Goal: Information Seeking & Learning: Learn about a topic

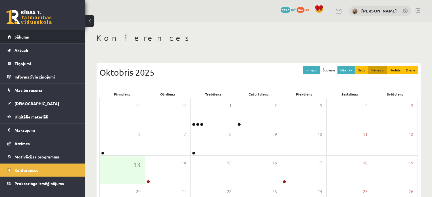
click at [15, 38] on span "Sākums" at bounding box center [21, 36] width 14 height 5
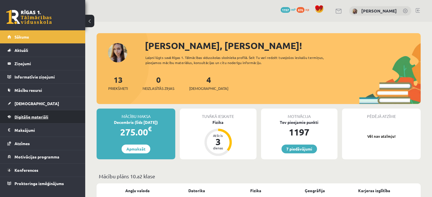
click at [40, 119] on span "Digitālie materiāli" at bounding box center [31, 116] width 34 height 5
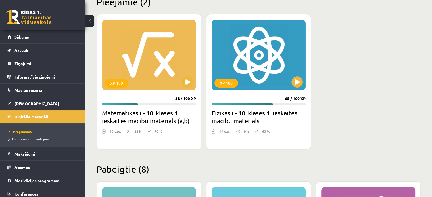
scroll to position [149, 0]
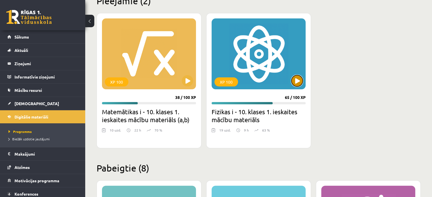
click at [295, 75] on button at bounding box center [296, 80] width 11 height 11
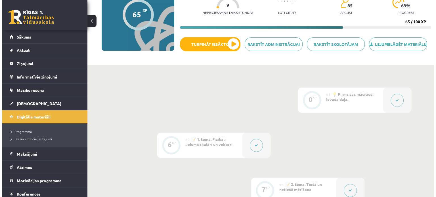
scroll to position [62, 0]
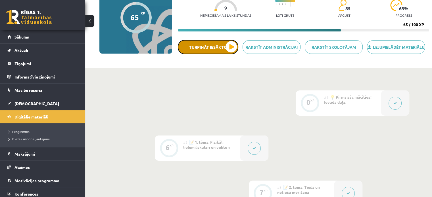
click at [226, 50] on button "Turpināt iesākto" at bounding box center [208, 47] width 61 height 14
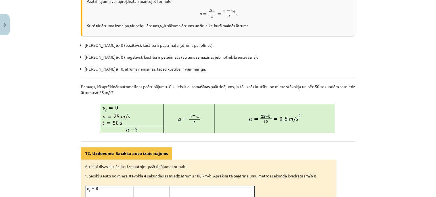
scroll to position [185, 0]
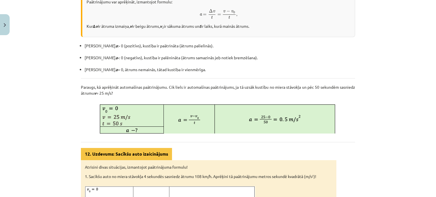
click at [22, 90] on div "Mācību tēma: Fizikas i - 10. klases 1. ieskaites mācību materiāls #13 📝 10. tēm…" at bounding box center [218, 98] width 436 height 197
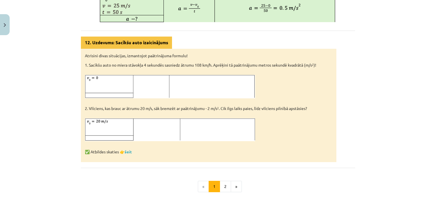
scroll to position [296, 0]
click at [131, 153] on link "šeit" at bounding box center [128, 152] width 7 height 5
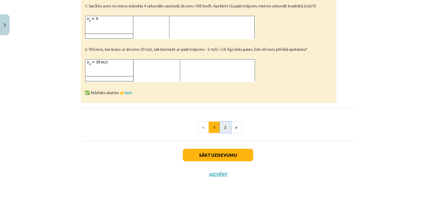
click at [224, 124] on button "2" at bounding box center [225, 127] width 11 height 11
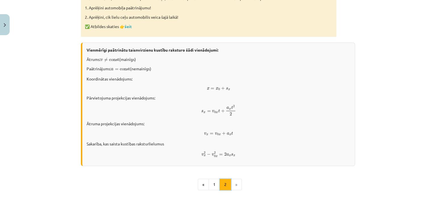
scroll to position [340, 0]
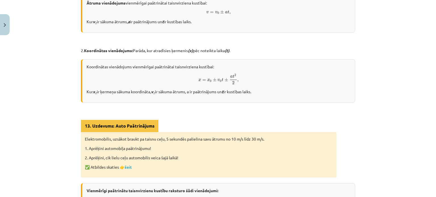
click at [235, 52] on p "2. Koordinātas vienādojums: Parāda, kur atradīsies ķermenis (x) pēc noteikta la…" at bounding box center [218, 51] width 274 height 6
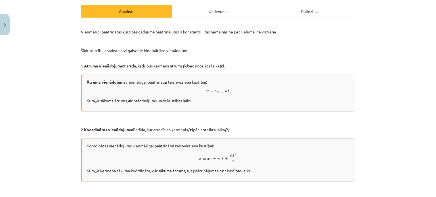
scroll to position [77, 0]
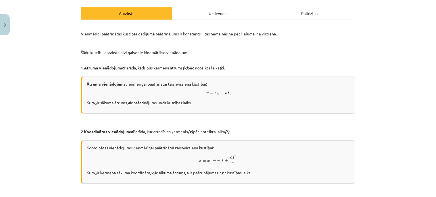
click at [305, 66] on p "1. Ātruma vienādojums: Parāda, kāds būs ķermeņa ātrums (v) pēc noteikta laika (…" at bounding box center [218, 68] width 274 height 6
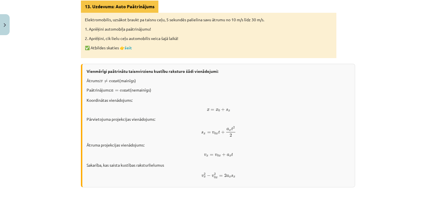
scroll to position [277, 0]
click at [194, 70] on strong "Vienmērīgi paātrinātu taisnvirzienu kustību raksturo šādi vienādojumi:" at bounding box center [153, 71] width 132 height 5
click at [131, 50] on p "✅ Atbildes skaties 👉 šeit" at bounding box center [209, 48] width 248 height 6
click at [127, 45] on link "šeit" at bounding box center [128, 47] width 7 height 5
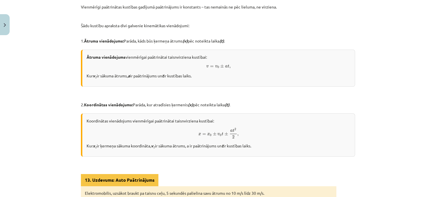
click at [69, 65] on div "Mācību tēma: Fizikas i - 10. klases 1. ieskaites mācību materiāls #13 📝 10. tēm…" at bounding box center [218, 98] width 436 height 197
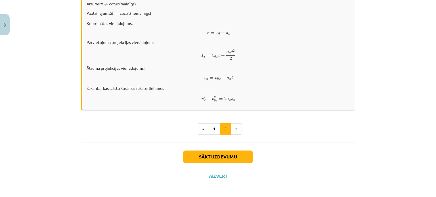
scroll to position [354, 0]
click at [199, 158] on button "Sākt uzdevumu" at bounding box center [218, 157] width 70 height 12
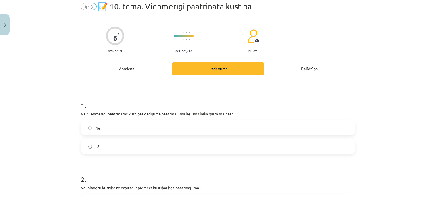
scroll to position [24, 0]
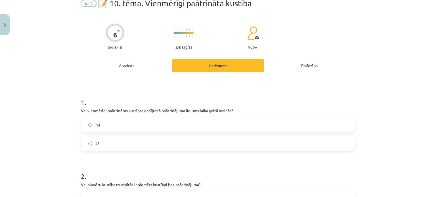
click at [126, 67] on div "Apraksts" at bounding box center [126, 65] width 91 height 13
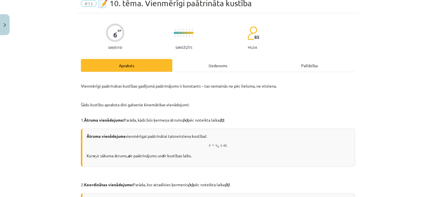
scroll to position [14, 0]
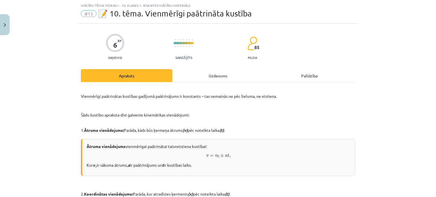
click at [216, 76] on div "Uzdevums" at bounding box center [217, 75] width 91 height 13
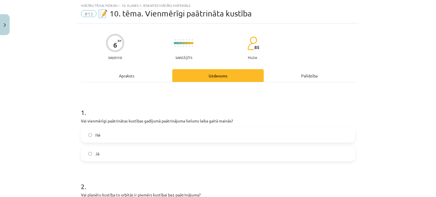
click at [85, 141] on label "Nē" at bounding box center [218, 135] width 273 height 14
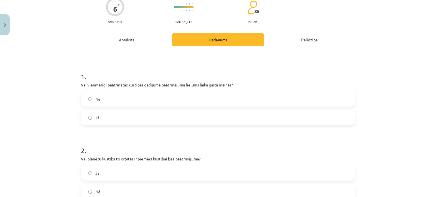
scroll to position [51, 0]
click at [133, 39] on div "Apraksts" at bounding box center [126, 39] width 91 height 13
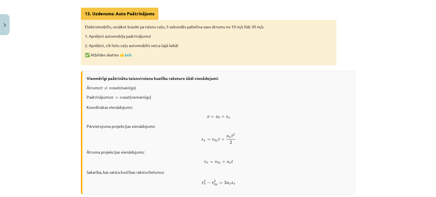
scroll to position [354, 0]
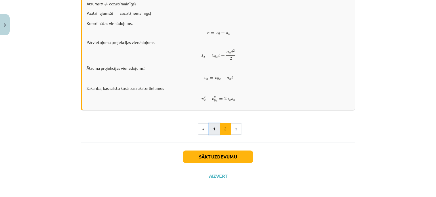
click at [212, 128] on button "1" at bounding box center [214, 129] width 11 height 11
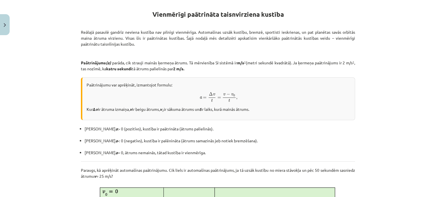
scroll to position [0, 0]
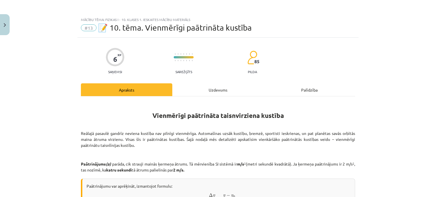
click at [201, 85] on div "Uzdevums" at bounding box center [217, 90] width 91 height 13
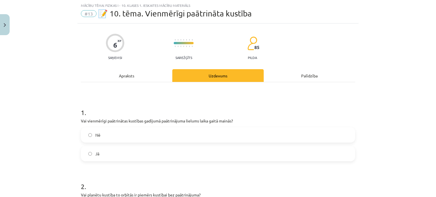
click at [123, 124] on div "1 . Vai vienmērīgi paātrinātas kustības gadījumā paātrinājuma lielums laika gai…" at bounding box center [218, 130] width 274 height 63
click at [124, 119] on p "Vai vienmērīgi paātrinātas kustības gadījumā paātrinājuma lielums laika gaitā m…" at bounding box center [218, 121] width 274 height 6
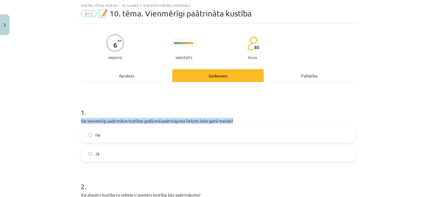
click at [124, 119] on p "Vai vienmērīgi paātrinātas kustības gadījumā paātrinājuma lielums laika gaitā m…" at bounding box center [218, 121] width 274 height 6
copy div "Vai vienmērīgi paātrinātas kustības gadījumā paātrinājuma lielums laika gaitā m…"
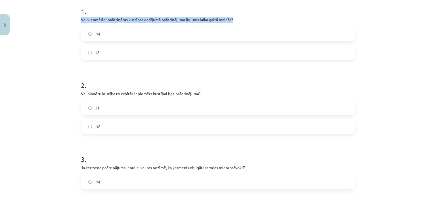
scroll to position [116, 0]
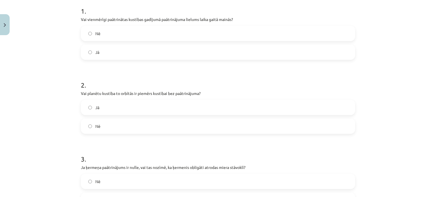
click at [59, 144] on div "Mācību tēma: Fizikas i - 10. klases 1. ieskaites mācību materiāls #13 📝 10. tēm…" at bounding box center [218, 98] width 436 height 197
click at [87, 122] on label "Nē" at bounding box center [218, 126] width 273 height 14
click at [116, 92] on p "Vai planētu kustība to orbītās ir piemērs kustībai bez paātrinājuma?" at bounding box center [218, 94] width 274 height 6
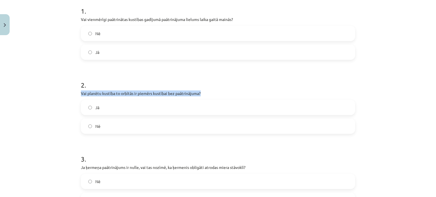
click at [116, 92] on p "Vai planētu kustība to orbītās ir piemērs kustībai bez paātrinājuma?" at bounding box center [218, 94] width 274 height 6
copy div "Vai planētu kustība to orbītās ir piemērs kustībai bez paātrinājuma?"
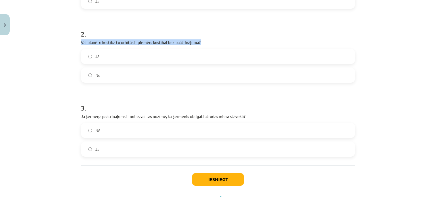
scroll to position [182, 0]
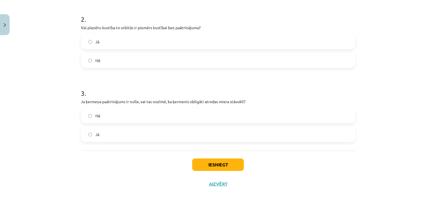
click at [56, 133] on div "Mācību tēma: Fizikas i - 10. klases 1. ieskaites mācību materiāls #13 📝 10. tēm…" at bounding box center [218, 98] width 436 height 197
click at [119, 101] on p "Ja ķermeņa paātrinājums ir nulle, vai tas nozīmē, ka ķermenis obligāti atrodas …" at bounding box center [218, 102] width 274 height 6
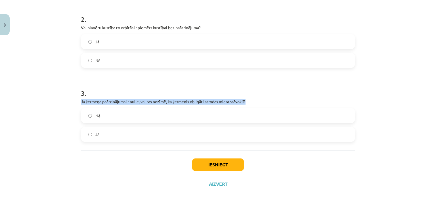
click at [119, 101] on p "Ja ķermeņa paātrinājums ir nulle, vai tas nozīmē, ka ķermenis obligāti atrodas …" at bounding box center [218, 102] width 274 height 6
copy div "Ja ķermeņa paātrinājums ir nulle, vai tas nozīmē, ka ķermenis obligāti atrodas …"
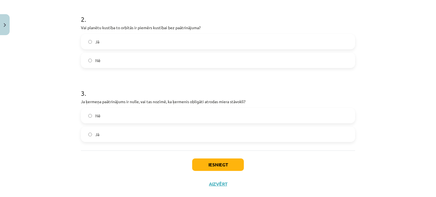
click at [85, 116] on label "Nē" at bounding box center [218, 116] width 273 height 14
click at [209, 166] on button "Iesniegt" at bounding box center [218, 165] width 52 height 12
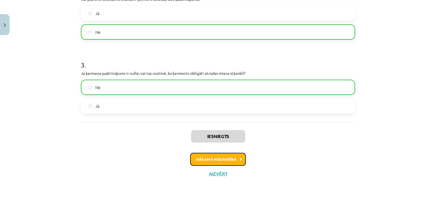
click at [226, 162] on button "Nākamā nodarbība" at bounding box center [218, 159] width 56 height 13
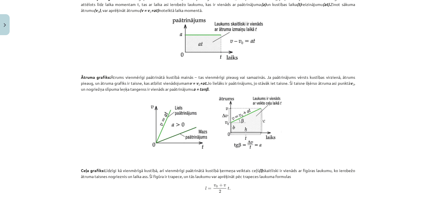
scroll to position [160, 0]
click at [14, 89] on div "Mācību tēma: Fizikas i - 10. klases 1. ieskaites mācību materiāls #14 📝 11. tēm…" at bounding box center [218, 98] width 436 height 197
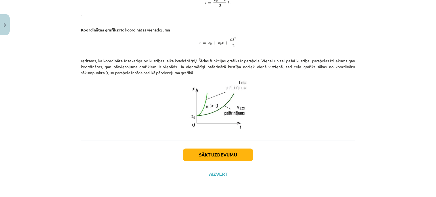
scroll to position [249, 0]
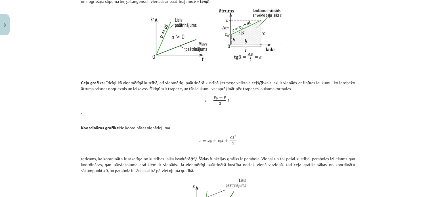
click at [66, 31] on div "Mācību tēma: Fizikas i - 10. klases 1. ieskaites mācību materiāls #14 📝 11. tēm…" at bounding box center [218, 98] width 436 height 197
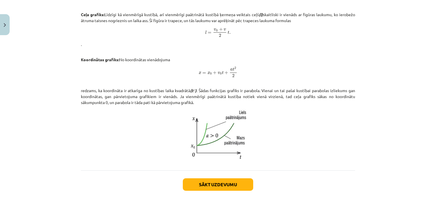
scroll to position [317, 0]
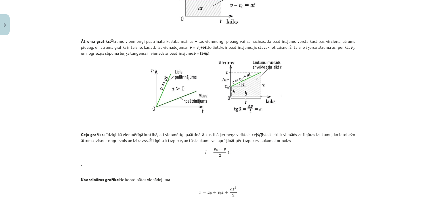
scroll to position [347, 0]
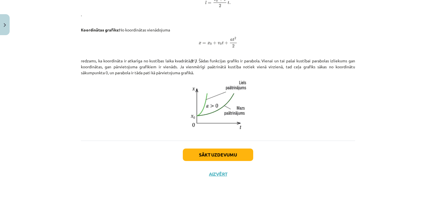
click at [221, 147] on div "Sākt uzdevumu Aizvērt" at bounding box center [218, 161] width 274 height 40
click at [212, 152] on button "Sākt uzdevumu" at bounding box center [218, 155] width 70 height 12
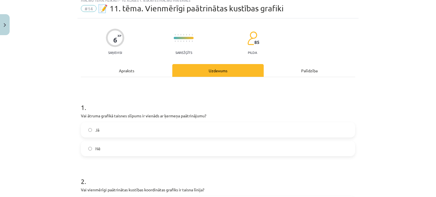
scroll to position [19, 0]
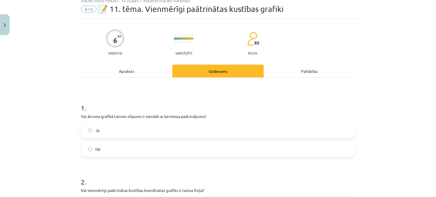
click at [128, 116] on p "Vai ātruma grafikā taisnes slīpums ir vienāds ar ķermeņa paātrinājumu?" at bounding box center [218, 117] width 274 height 6
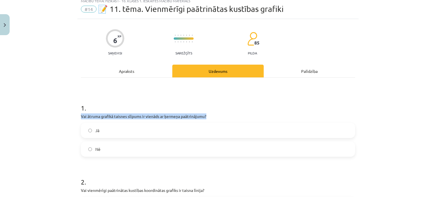
click at [128, 116] on p "Vai ātruma grafikā taisnes slīpums ir vienāds ar ķermeņa paātrinājumu?" at bounding box center [218, 117] width 274 height 6
copy div "Vai ātruma grafikā taisnes slīpums ir vienāds ar ķermeņa paātrinājumu?"
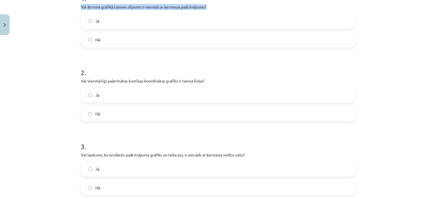
scroll to position [130, 0]
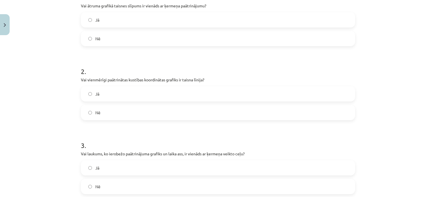
click at [126, 77] on p "Vai vienmērīgi paātrinātas kustības koordinātas grafiks ir taisna līnija?" at bounding box center [218, 80] width 274 height 6
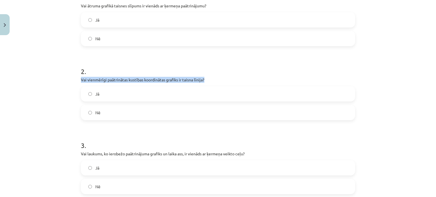
click at [126, 77] on p "Vai vienmērīgi paātrinātas kustības koordinātas grafiks ir taisna līnija?" at bounding box center [218, 80] width 274 height 6
copy div "Vai vienmērīgi paātrinātas kustības koordinātas grafiks ir taisna līnija?"
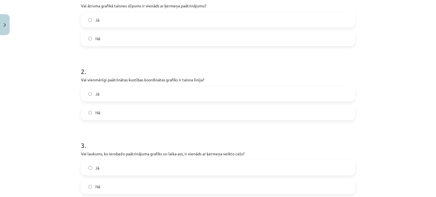
click at [88, 9] on div "1 . Vai ātruma grafikā taisnes slīpums ir vienāds ar ķermeņa paātrinājumu? Jā Nē" at bounding box center [218, 15] width 274 height 63
click at [91, 17] on label "Jā" at bounding box center [218, 20] width 273 height 14
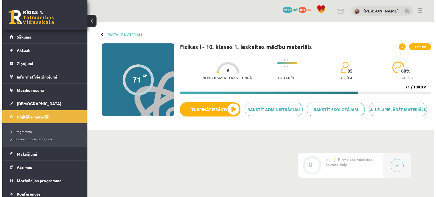
scroll to position [62, 0]
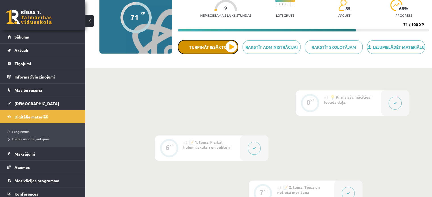
click at [197, 53] on button "Turpināt iesākto" at bounding box center [208, 47] width 61 height 14
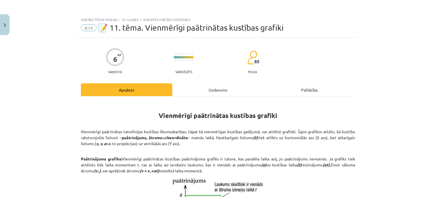
click at [216, 91] on div "Uzdevums" at bounding box center [217, 90] width 91 height 13
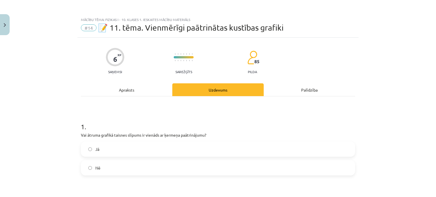
scroll to position [14, 0]
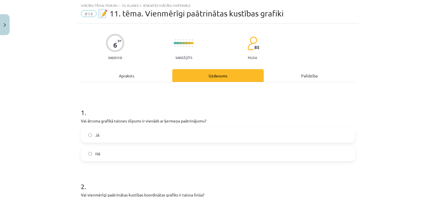
click at [92, 137] on label "Jā" at bounding box center [218, 135] width 273 height 14
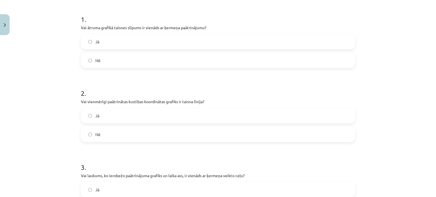
scroll to position [124, 0]
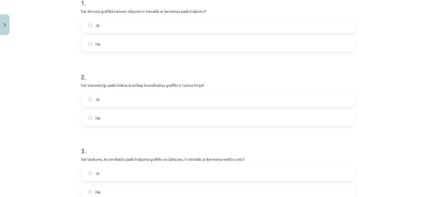
click at [86, 121] on label "Nē" at bounding box center [218, 118] width 273 height 14
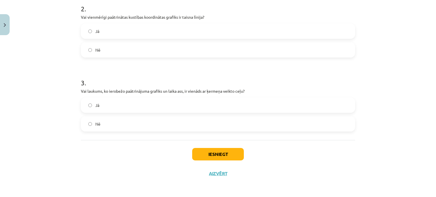
click at [93, 88] on p "Vai laukums, ko ierobežo paātrinājuma grafiks un laika ass, ir vienāds ar ķerme…" at bounding box center [218, 91] width 274 height 6
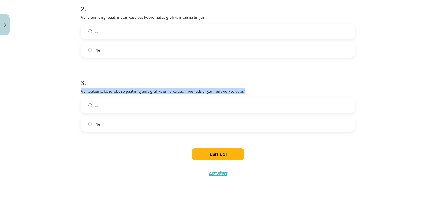
click at [93, 88] on p "Vai laukums, ko ierobežo paātrinājuma grafiks un laika ass, ir vienāds ar ķerme…" at bounding box center [218, 91] width 274 height 6
copy div "Vai laukums, ko ierobežo paātrinājuma grafiks un laika ass, ir vienāds ar ķerme…"
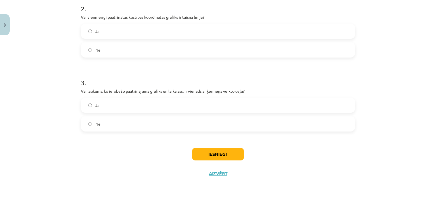
click at [86, 133] on div "1 . Vai ātruma grafikā taisnes slīpums ir vienāds ar ķermeņa paātrinājumu? Jā N…" at bounding box center [218, 22] width 274 height 236
click at [94, 118] on label "Nē" at bounding box center [218, 124] width 273 height 14
click at [208, 154] on button "Iesniegt" at bounding box center [218, 154] width 52 height 12
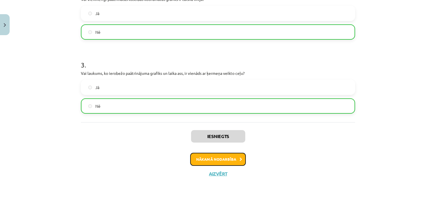
click at [210, 159] on button "Nākamā nodarbība" at bounding box center [218, 159] width 56 height 13
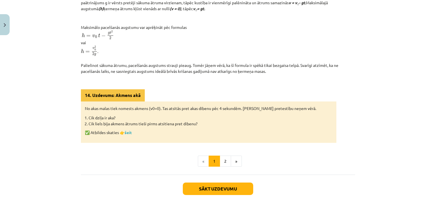
scroll to position [272, 0]
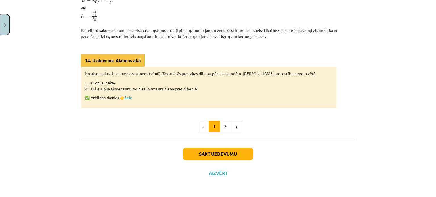
click at [6, 19] on button "Close" at bounding box center [5, 24] width 10 height 21
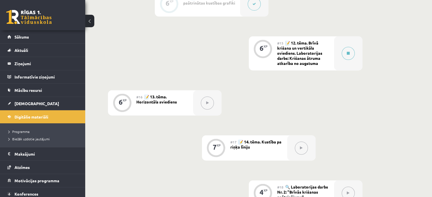
scroll to position [750, 0]
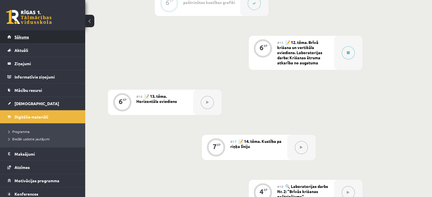
click at [22, 35] on span "Sākums" at bounding box center [21, 36] width 14 height 5
